Goal: Transaction & Acquisition: Obtain resource

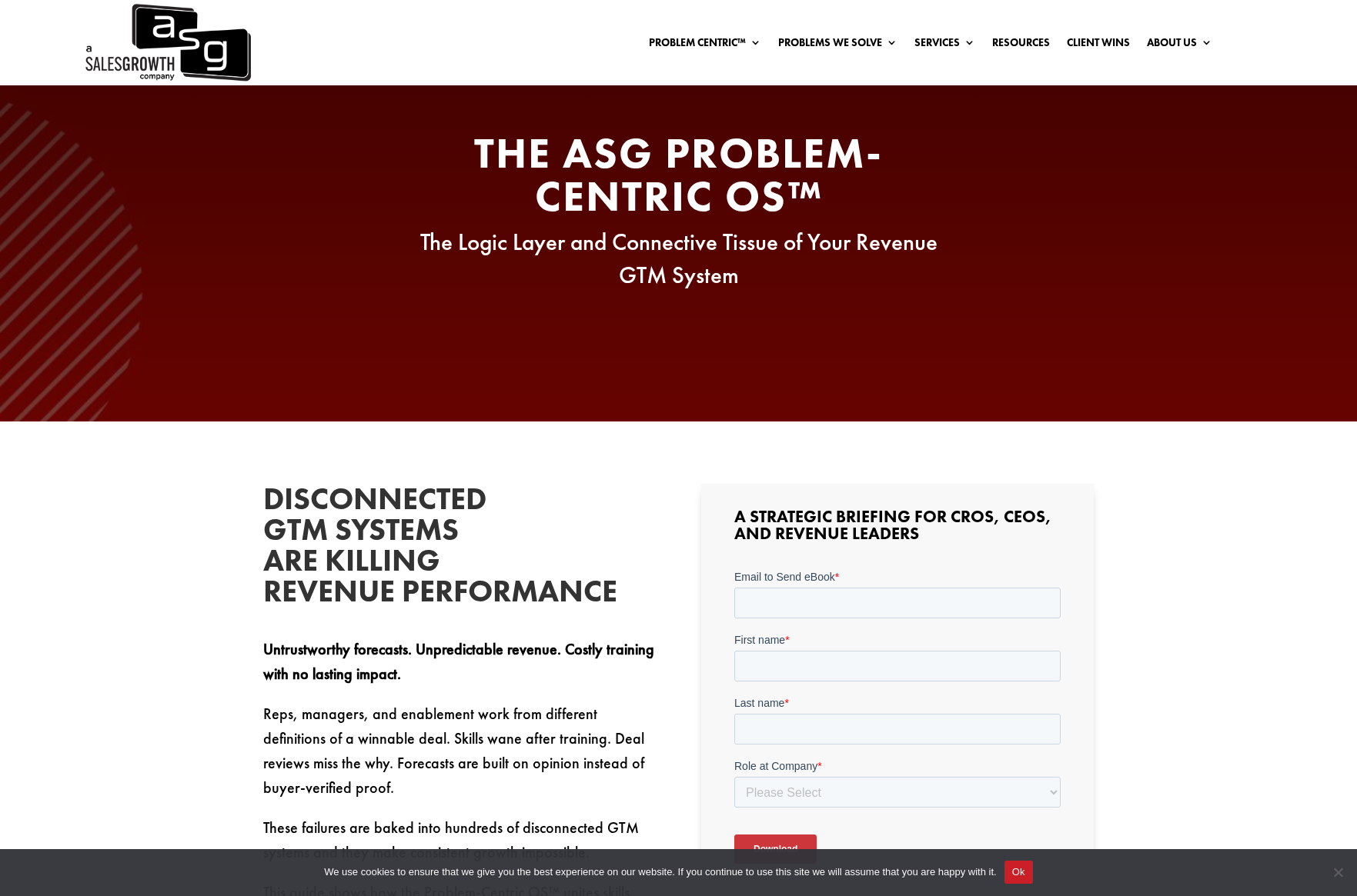
scroll to position [154, 0]
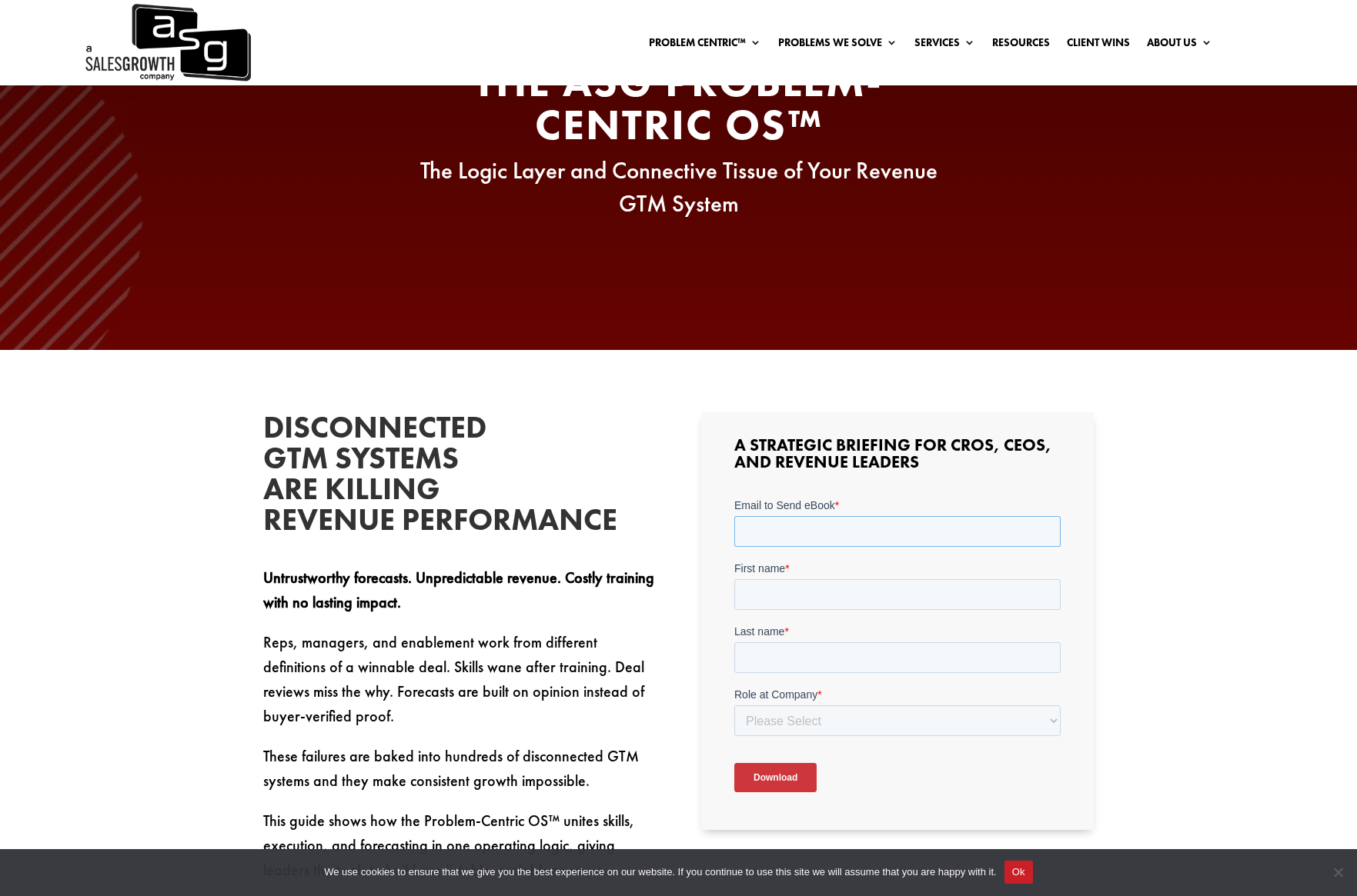
click at [814, 536] on input "Email to Send eBook *" at bounding box center [897, 531] width 326 height 31
click at [816, 540] on input "Email to Send eBook *" at bounding box center [897, 531] width 326 height 31
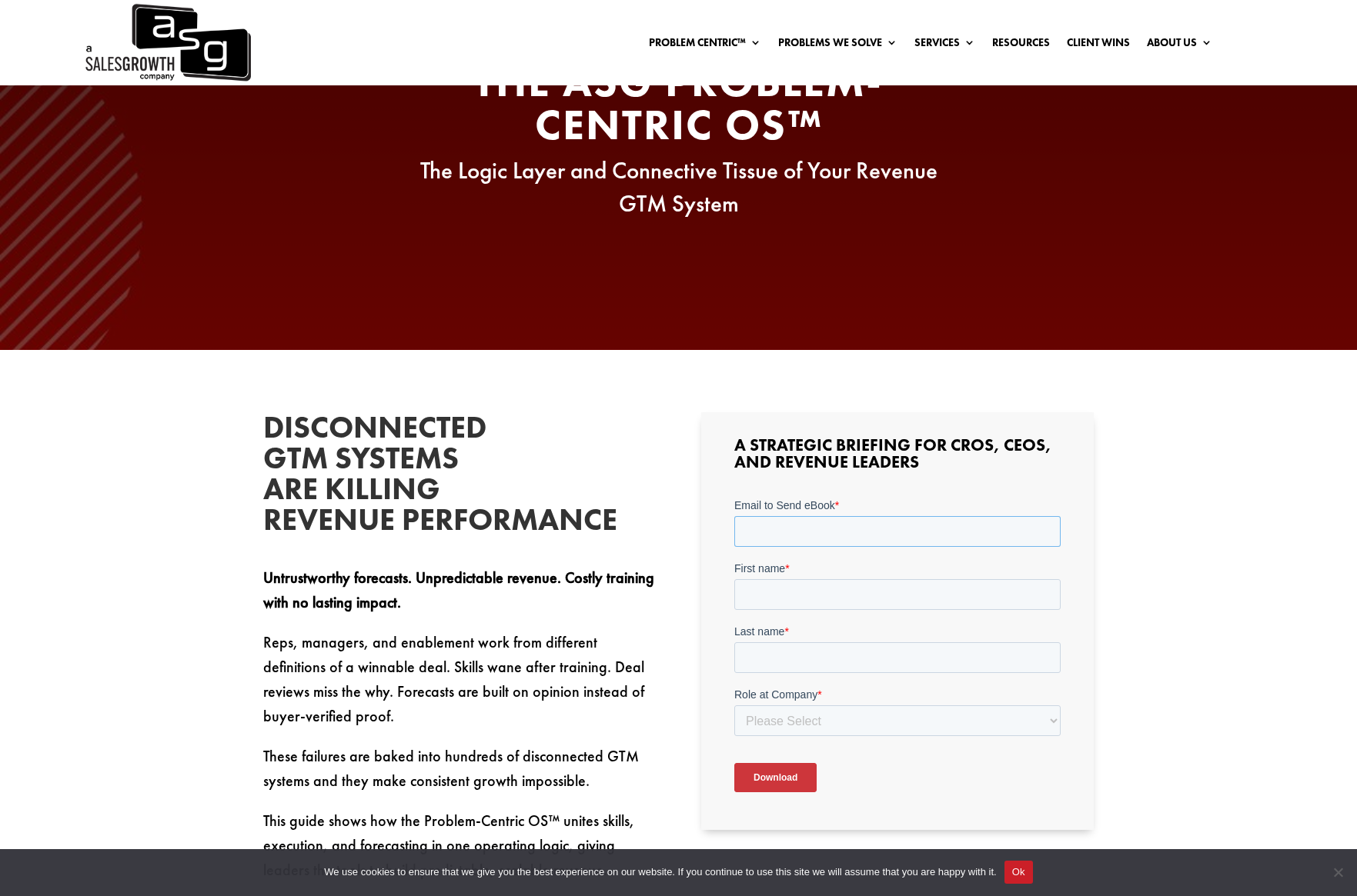
click at [811, 532] on input "Email to Send eBook *" at bounding box center [897, 531] width 326 height 31
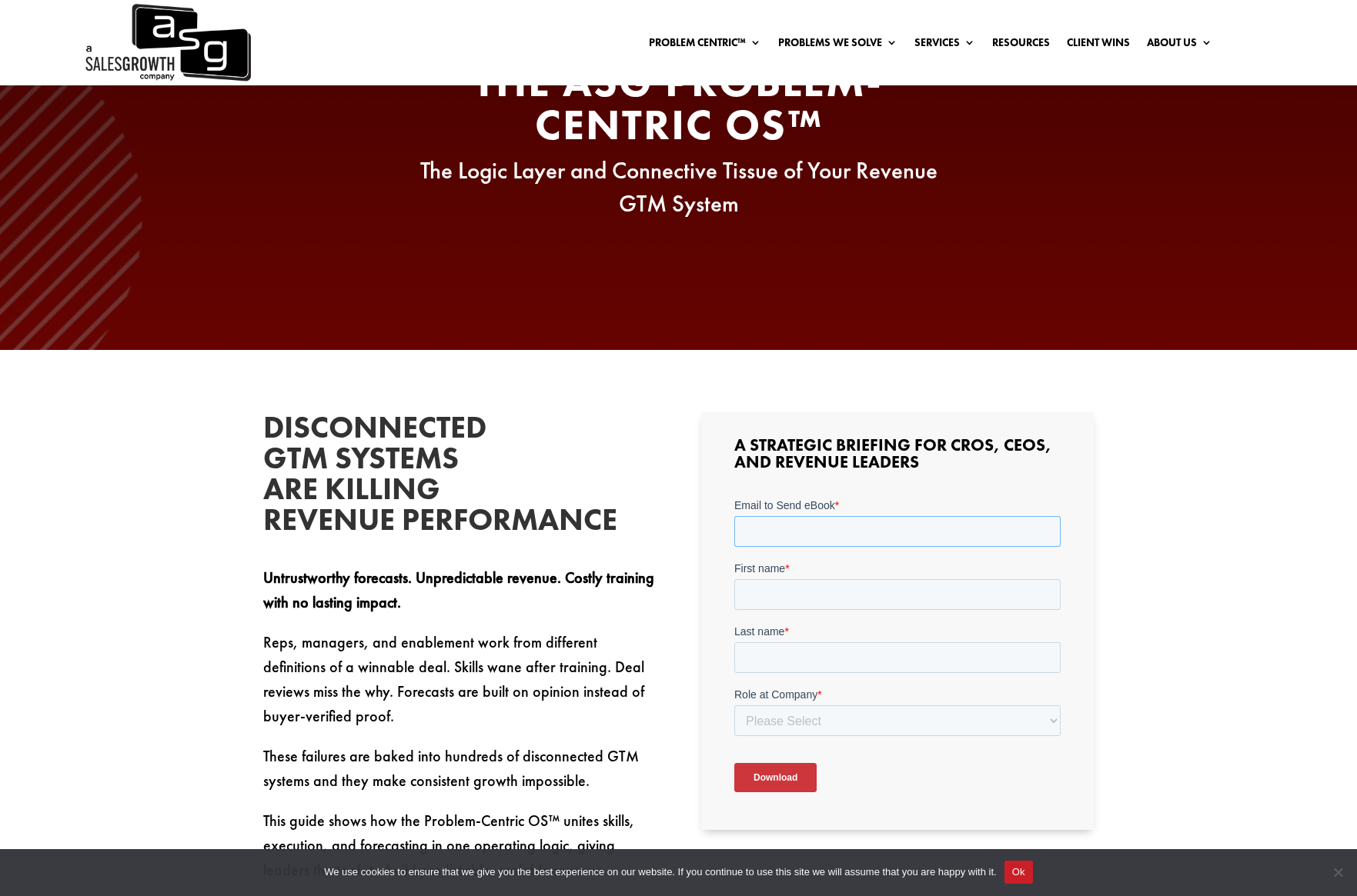
click at [811, 532] on input "Email to Send eBook *" at bounding box center [897, 531] width 326 height 31
click at [762, 542] on input "Email to Send eBook *" at bounding box center [897, 531] width 326 height 31
type input "[EMAIL_ADDRESS][DOMAIN_NAME]"
click at [858, 602] on input "First name *" at bounding box center [897, 594] width 326 height 31
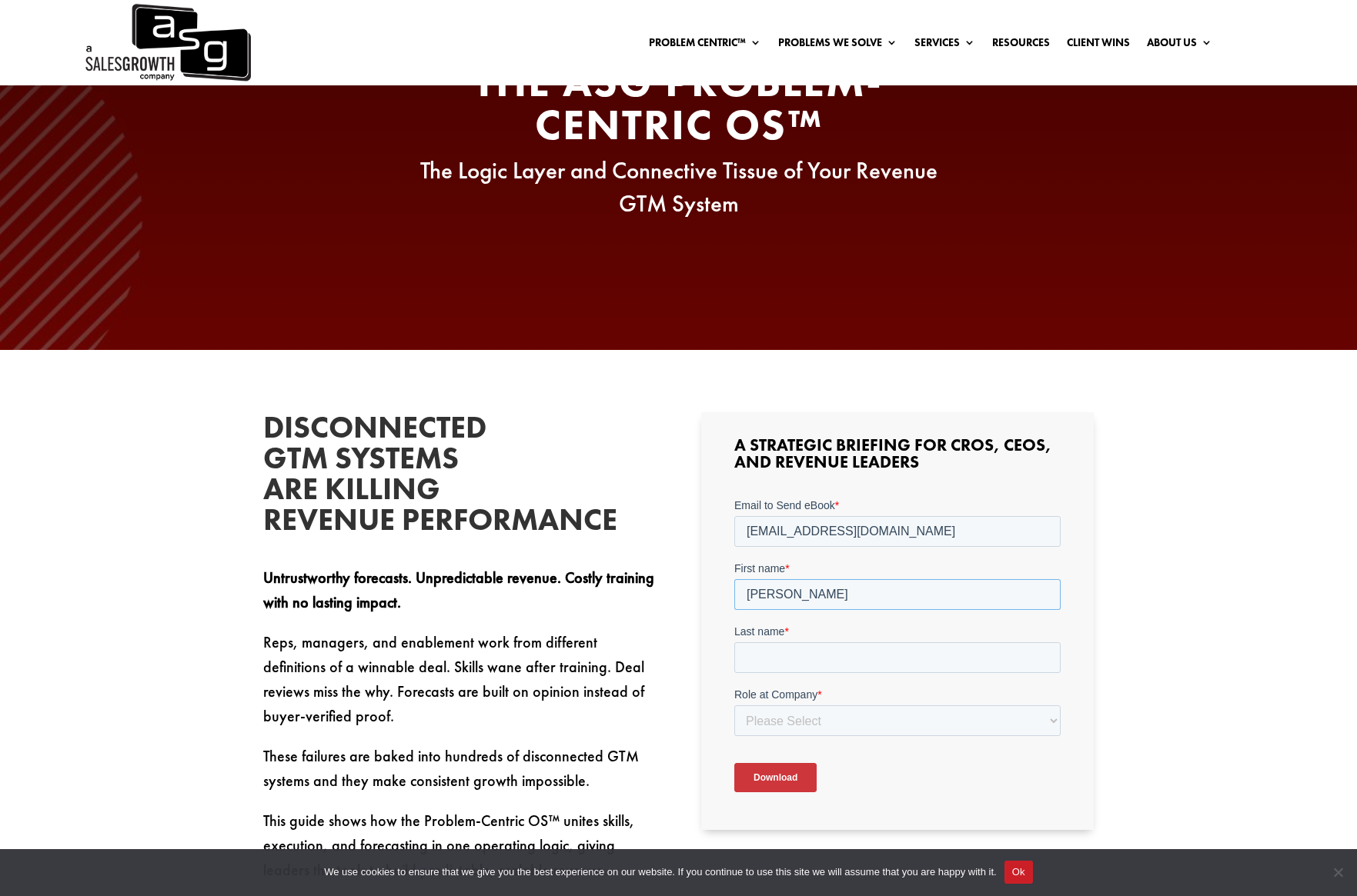
type input "[PERSON_NAME]"
click at [902, 644] on input "Last name *" at bounding box center [897, 657] width 326 height 31
type input "[PERSON_NAME]"
click at [958, 727] on select "Please Select C-Level (CRO, CSO, etc) Senior Leadership (VP of Sales, VP of Ena…" at bounding box center [897, 720] width 326 height 31
select select "Individual Contributor (AE, SDR, CSM, etc)"
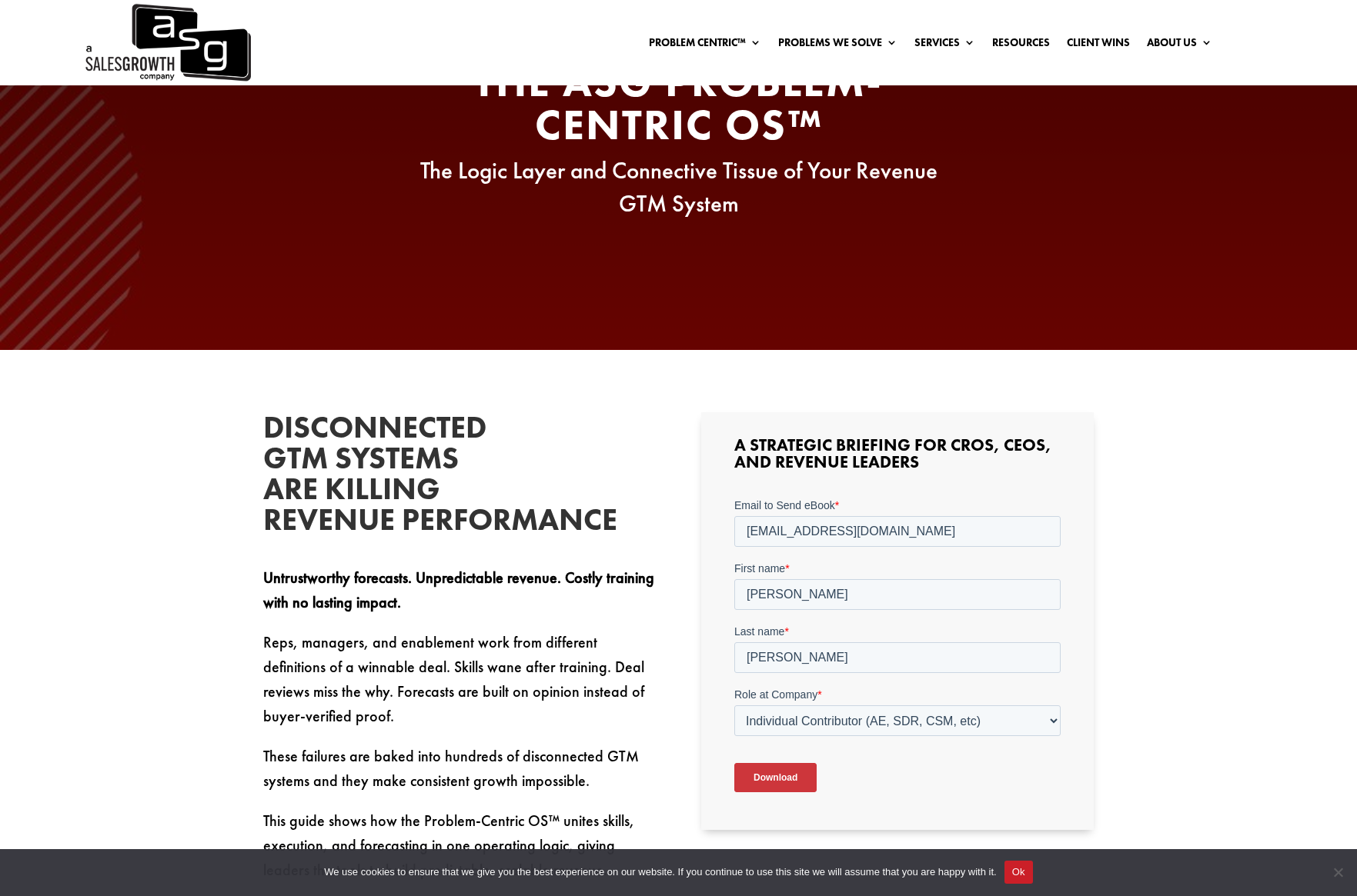
click at [763, 779] on input "Download" at bounding box center [775, 777] width 82 height 29
